Goal: Task Accomplishment & Management: Complete application form

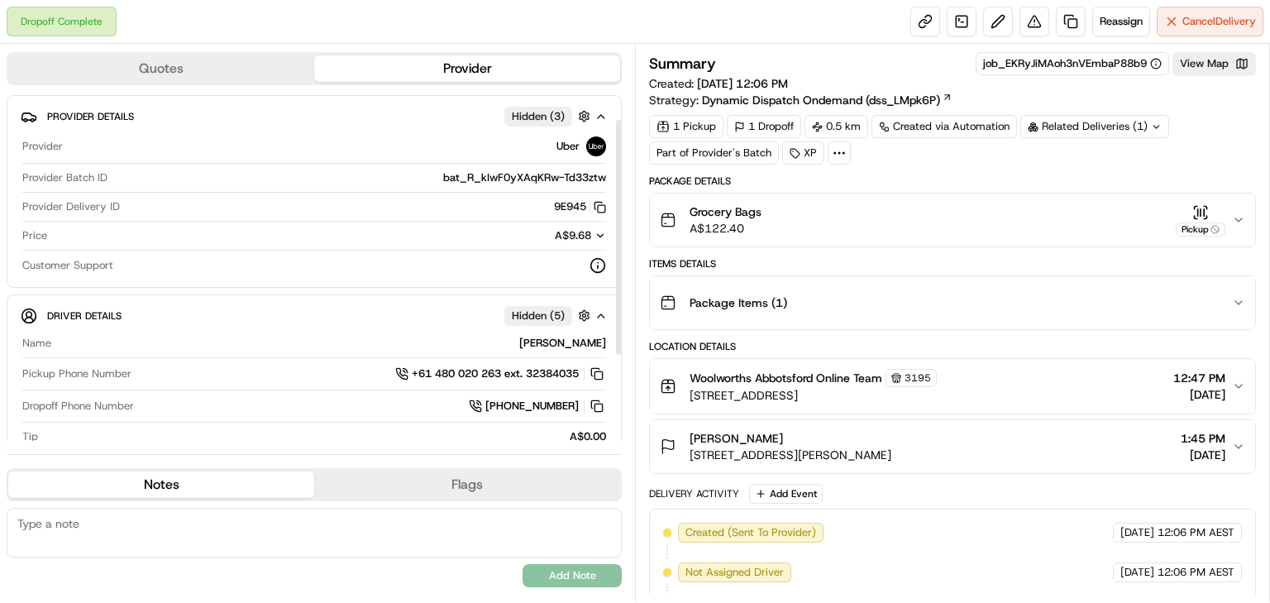
drag, startPoint x: 618, startPoint y: 285, endPoint x: 619, endPoint y: 169, distance: 116.6
click at [619, 169] on div at bounding box center [619, 237] width 6 height 235
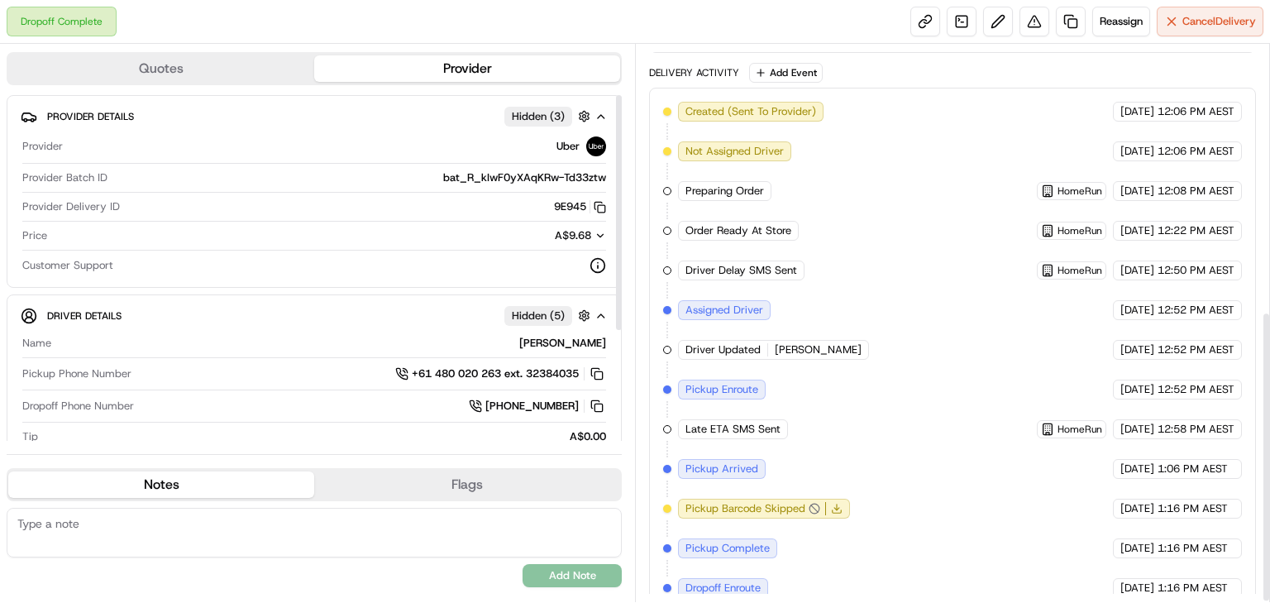
scroll to position [510, 0]
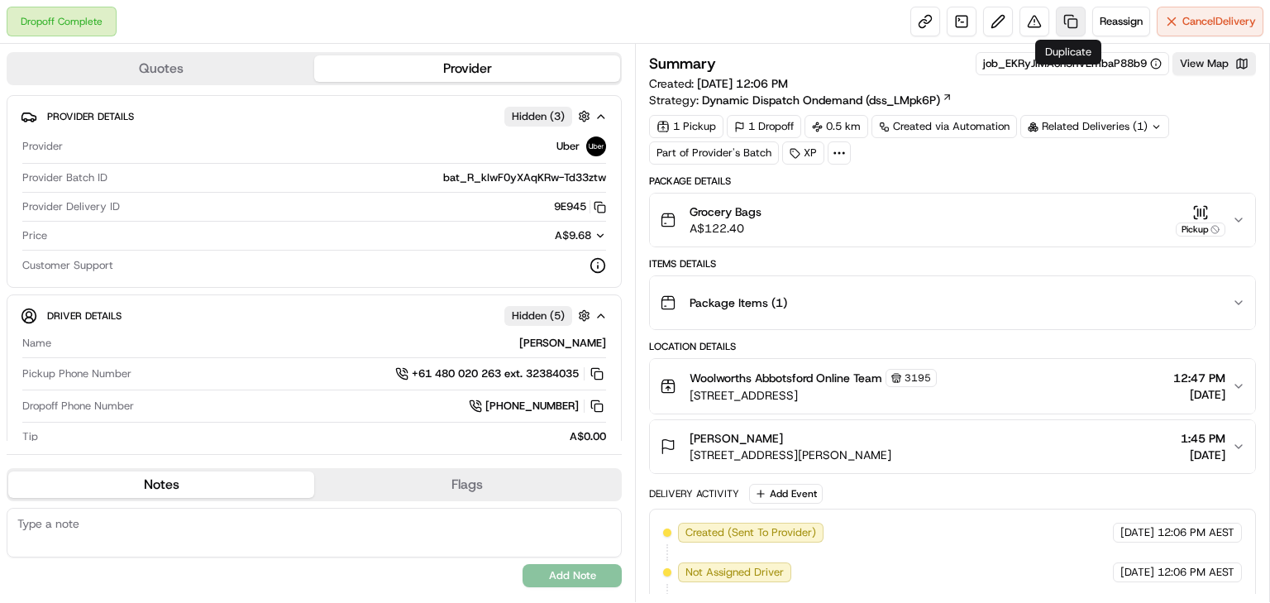
click at [1068, 16] on link at bounding box center [1071, 22] width 30 height 30
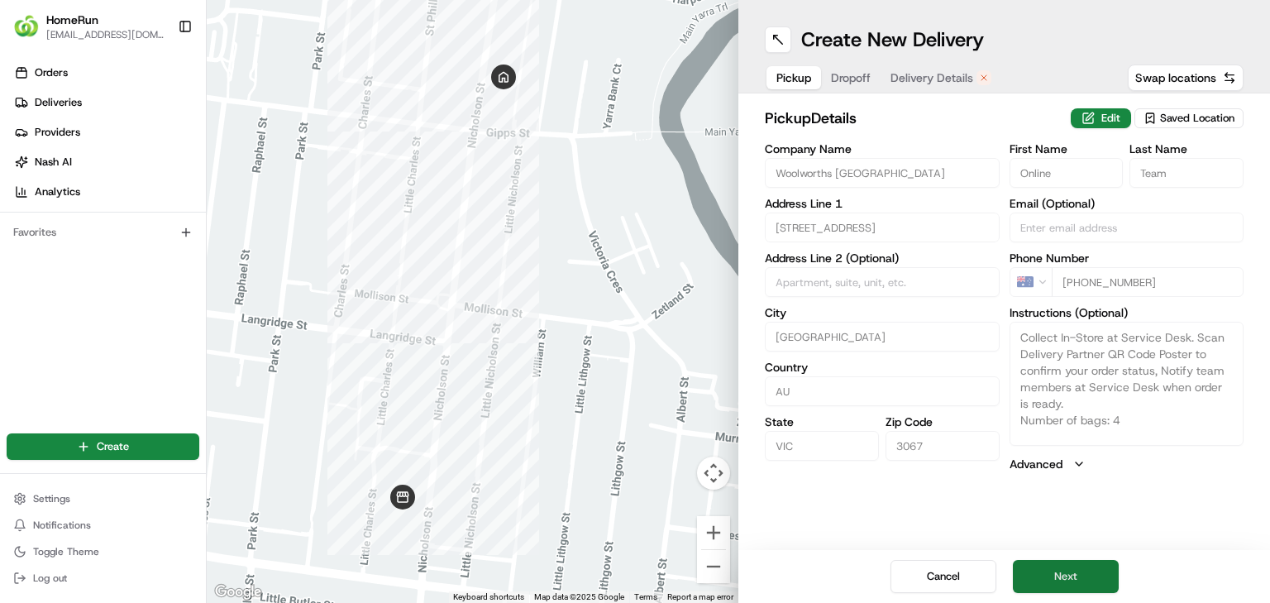
drag, startPoint x: 1081, startPoint y: 578, endPoint x: 994, endPoint y: 524, distance: 102.1
click at [1081, 576] on button "Next" at bounding box center [1066, 576] width 106 height 33
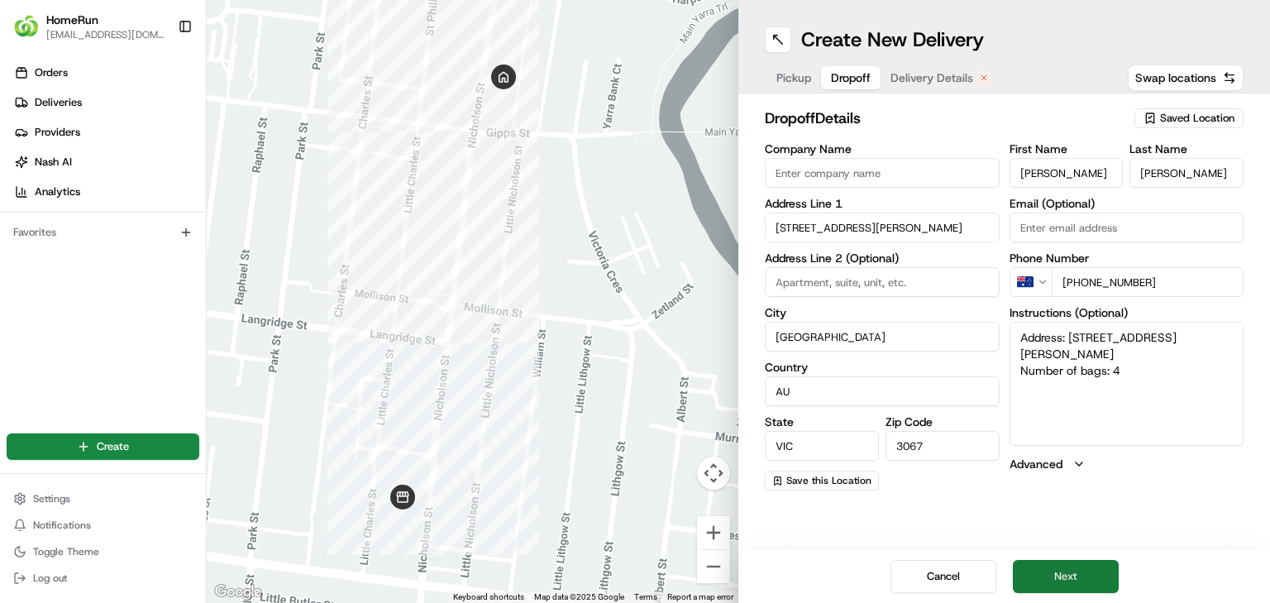
click at [1081, 575] on button "Next" at bounding box center [1066, 576] width 106 height 33
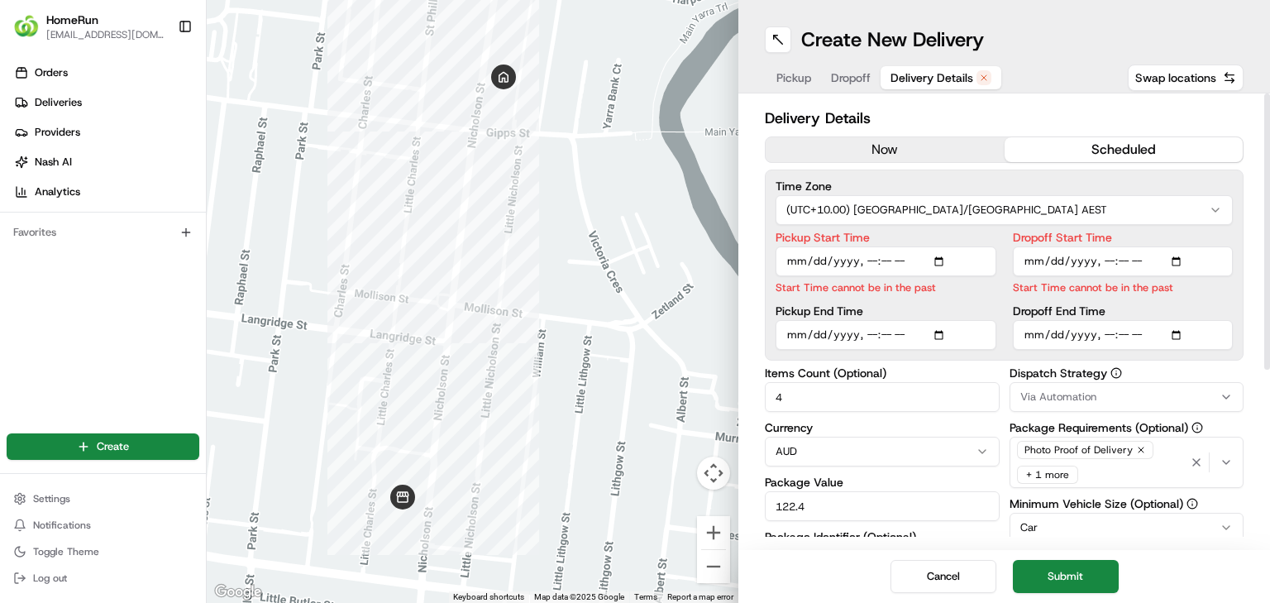
click at [883, 259] on input "Pickup Start Time" at bounding box center [885, 261] width 221 height 30
click at [870, 259] on input "Pickup Start Time" at bounding box center [885, 261] width 221 height 30
type input "2025-08-17T13:39"
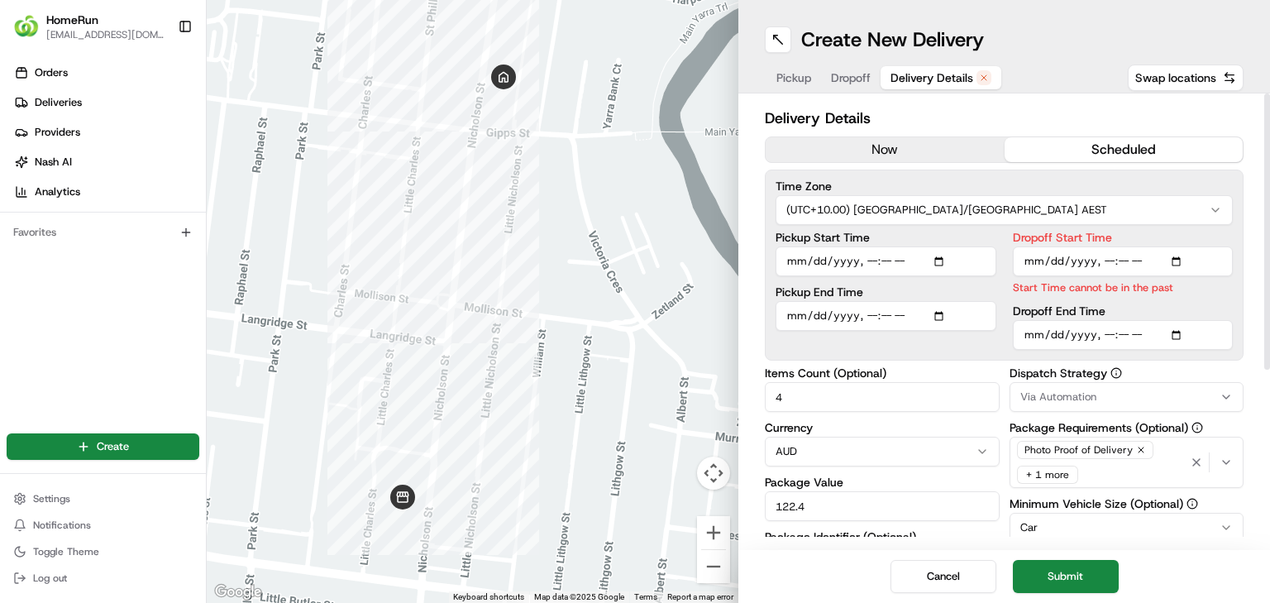
click at [1104, 263] on input "Dropoff Start Time" at bounding box center [1123, 261] width 221 height 30
type input "2025-08-17T13:02"
click at [1123, 260] on input "Dropoff Start Time" at bounding box center [1123, 261] width 221 height 30
type input "2025-08-17T13:02"
type input "2025-08-17T13:40"
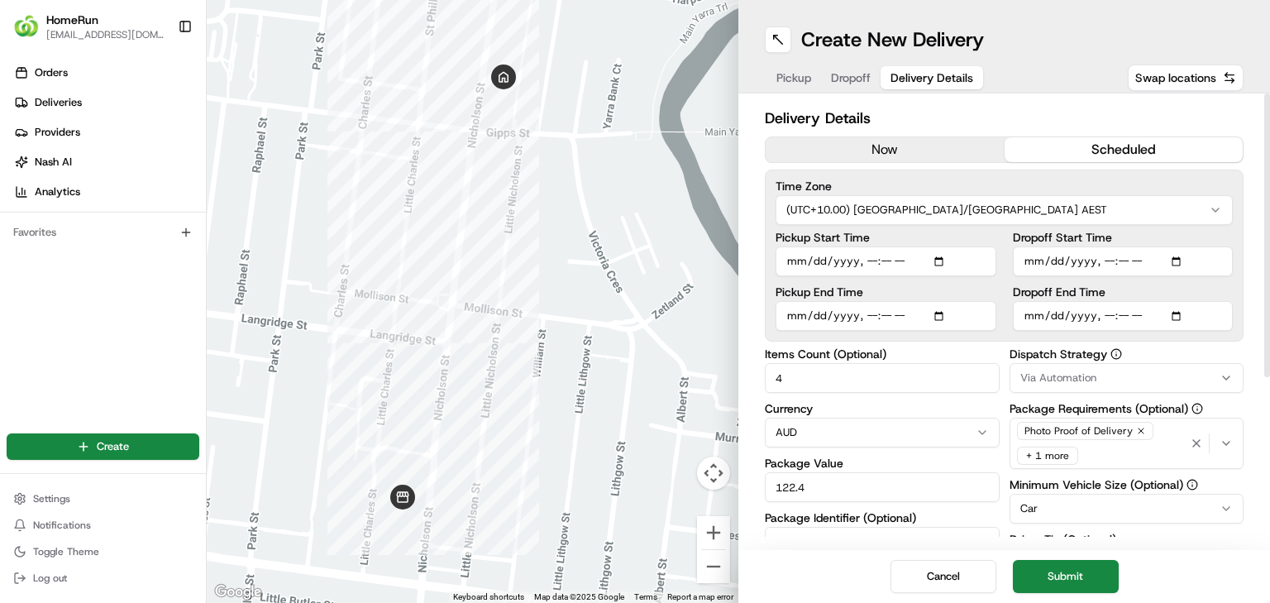
click at [1145, 356] on div "Delivery Details now scheduled Time Zone (UTC+10.00) Australia/Sydney AEST Pick…" at bounding box center [1004, 453] width 479 height 693
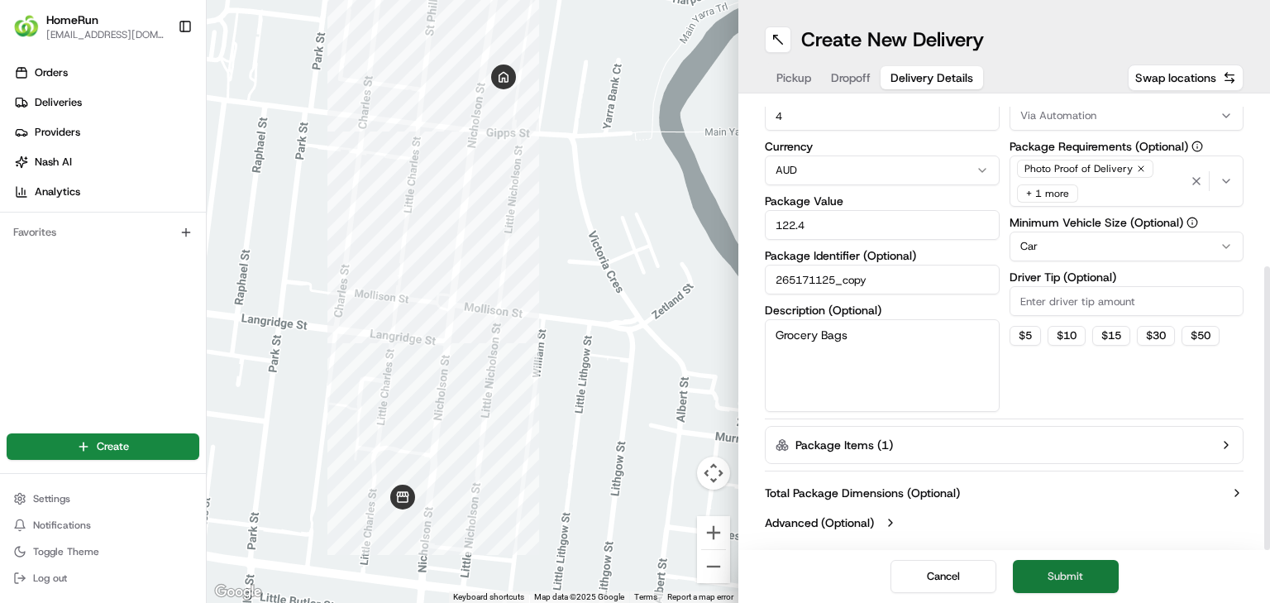
click at [1073, 571] on button "Submit" at bounding box center [1066, 576] width 106 height 33
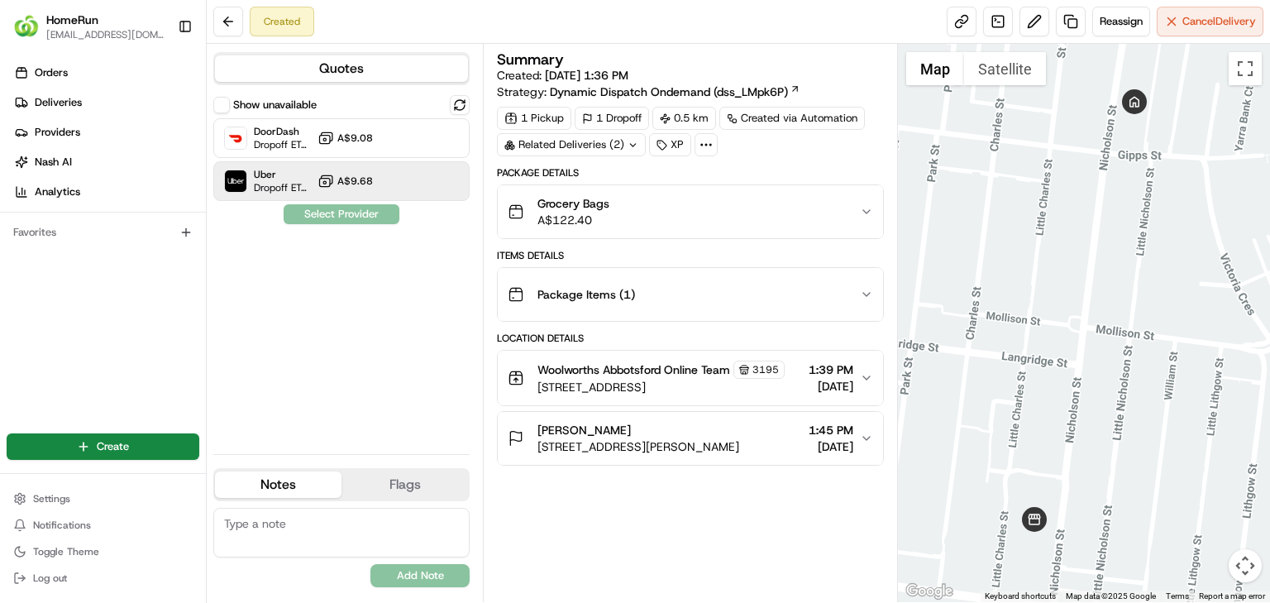
click at [370, 179] on span "A$9.68" at bounding box center [355, 180] width 36 height 13
click at [373, 215] on button "Assign Provider" at bounding box center [341, 214] width 117 height 20
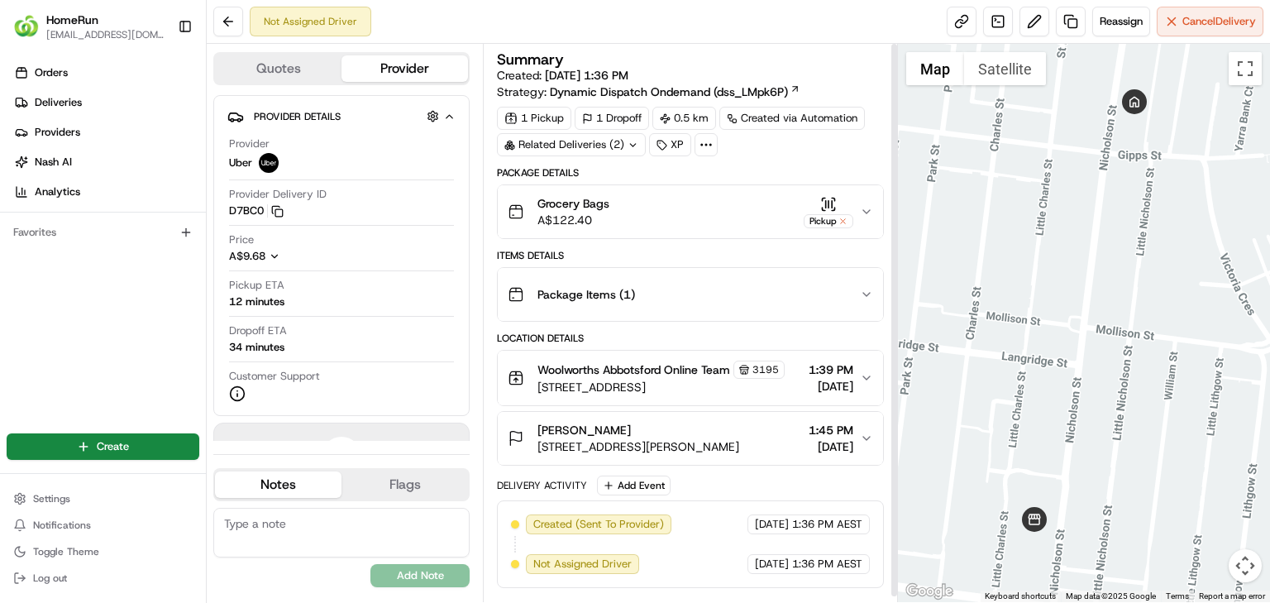
scroll to position [6, 0]
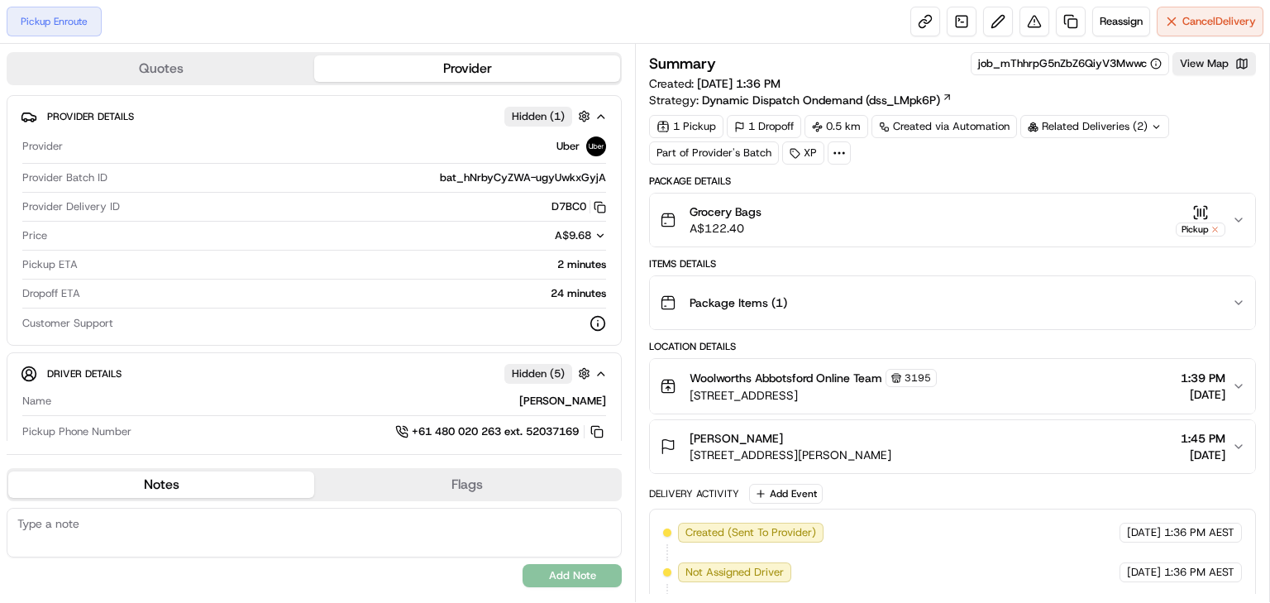
scroll to position [117, 0]
